Goal: Information Seeking & Learning: Learn about a topic

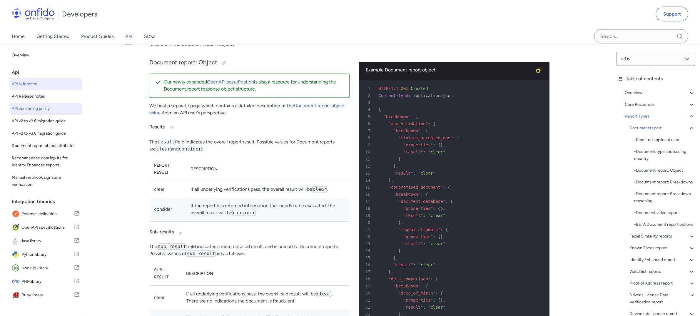
scroll to position [20951, 0]
click at [101, 34] on link "Product Guides" at bounding box center [97, 36] width 32 height 16
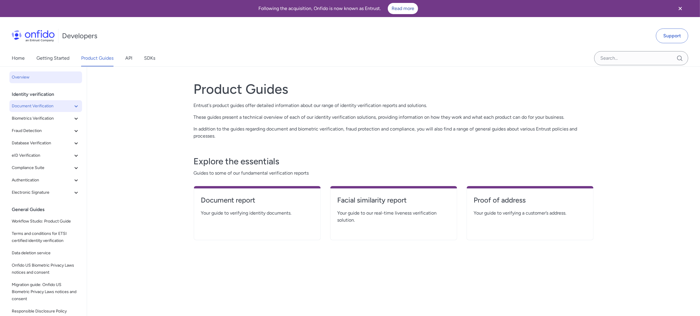
click at [37, 109] on span "Document Verification" at bounding box center [42, 106] width 61 height 7
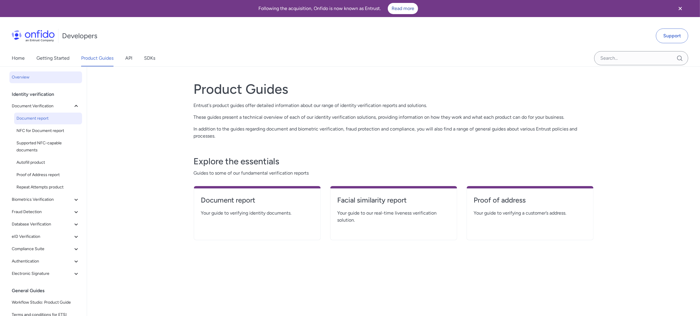
click at [38, 116] on span "Document report" at bounding box center [47, 118] width 63 height 7
